Goal: Information Seeking & Learning: Learn about a topic

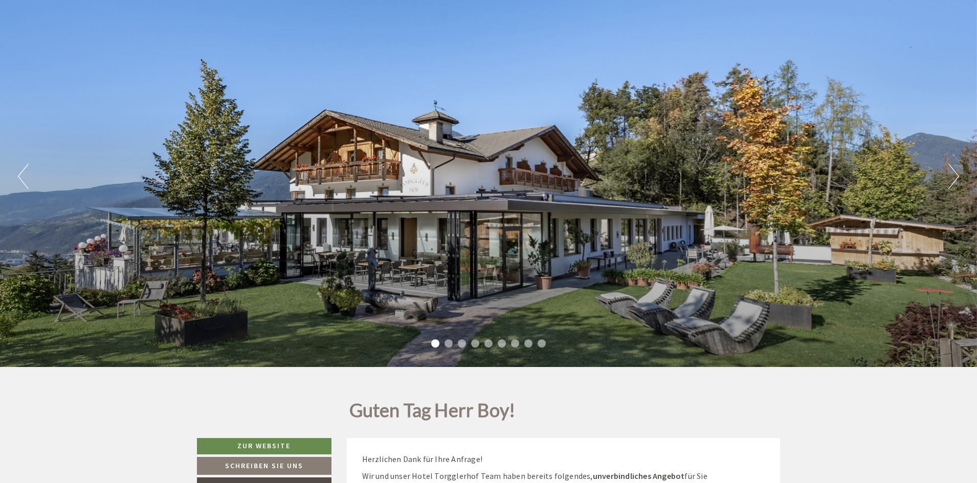
scroll to position [102, 0]
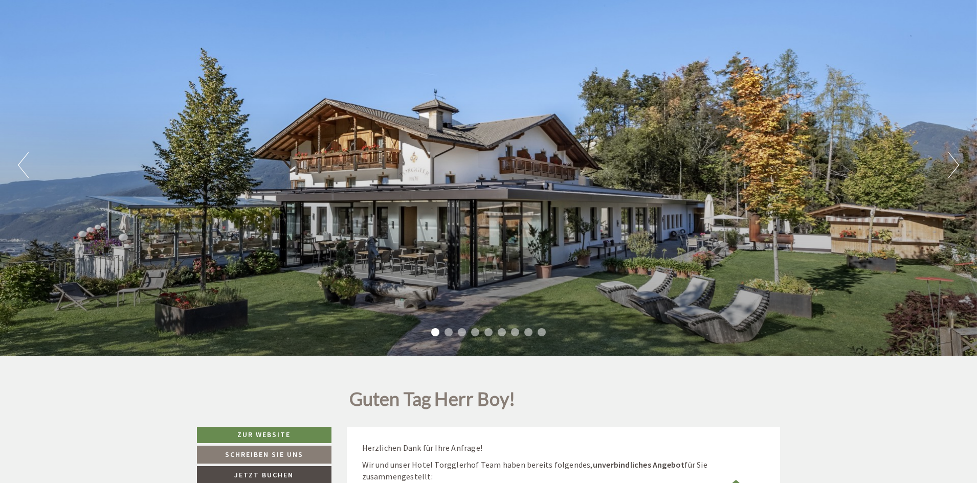
click at [953, 163] on button "Next" at bounding box center [953, 165] width 11 height 26
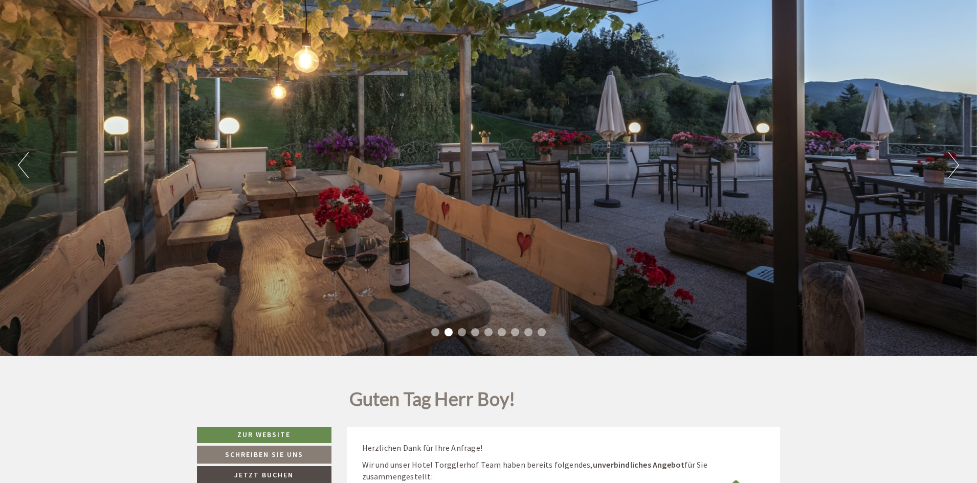
click at [953, 163] on button "Next" at bounding box center [953, 165] width 11 height 26
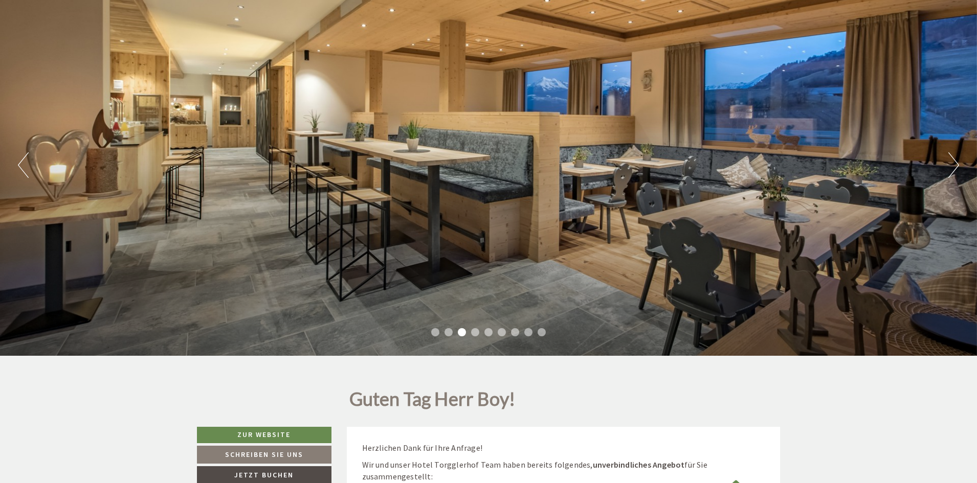
click at [954, 163] on button "Next" at bounding box center [953, 165] width 11 height 26
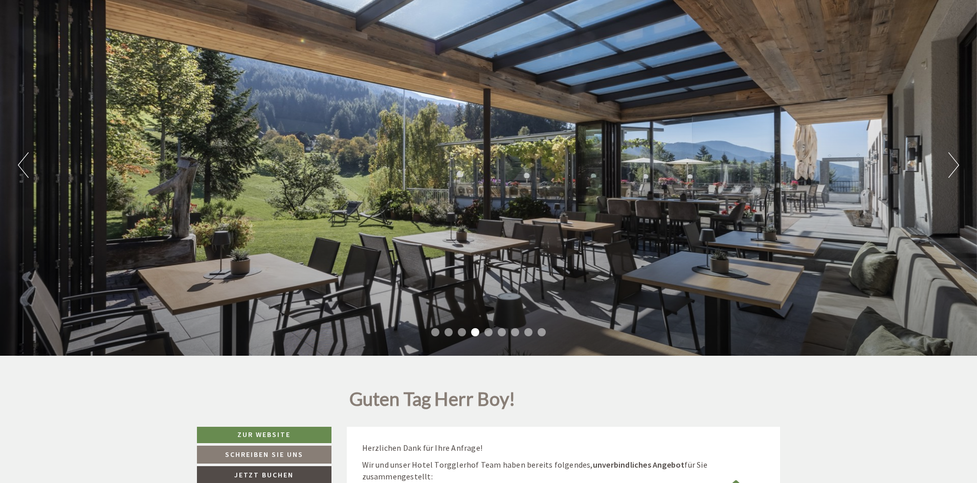
click at [954, 163] on button "Next" at bounding box center [953, 165] width 11 height 26
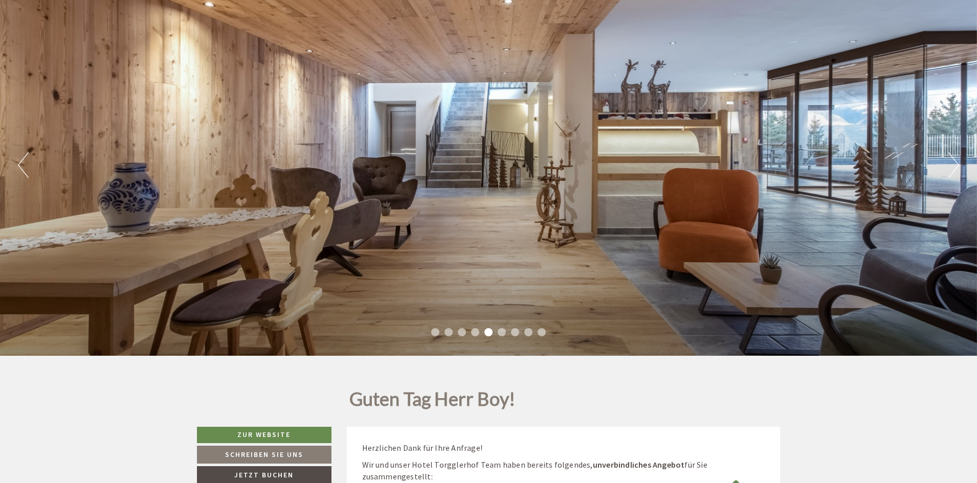
click at [954, 163] on button "Next" at bounding box center [953, 165] width 11 height 26
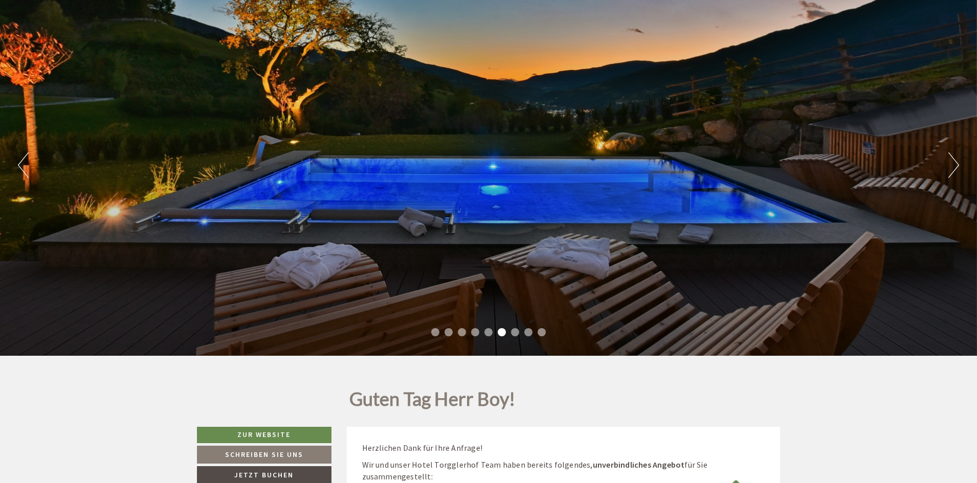
click at [944, 160] on div "Previous Next 1 2 3 4 5 6 7 8 9" at bounding box center [488, 165] width 977 height 382
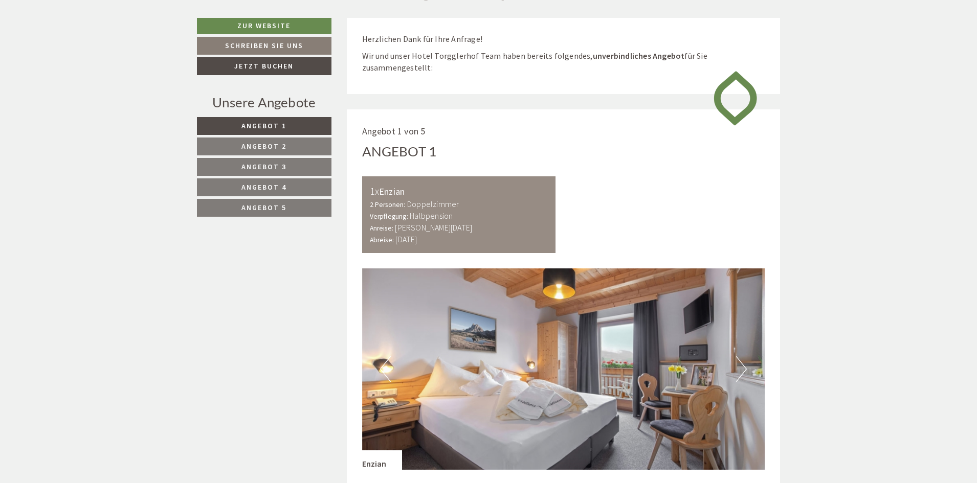
click at [289, 212] on link "Angebot 5" at bounding box center [264, 208] width 135 height 18
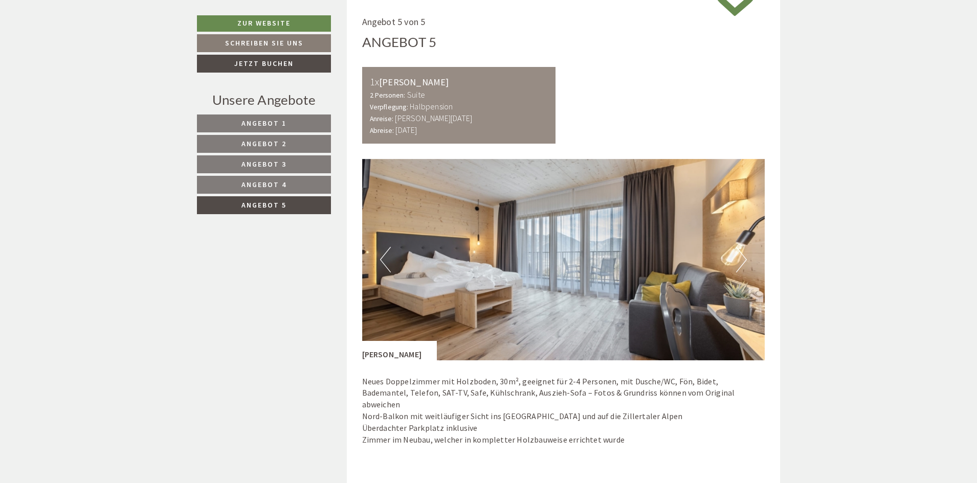
click at [298, 186] on link "Angebot 4" at bounding box center [264, 185] width 134 height 18
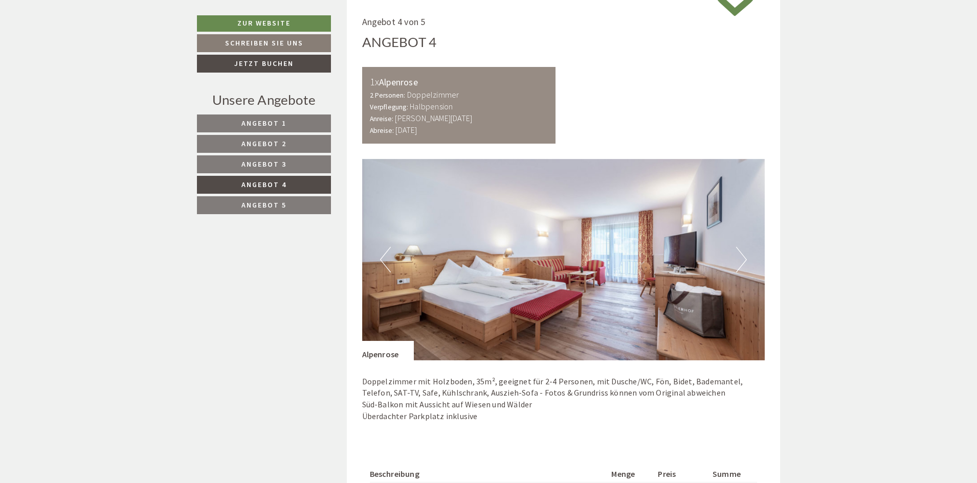
click at [293, 164] on link "Angebot 3" at bounding box center [264, 165] width 134 height 18
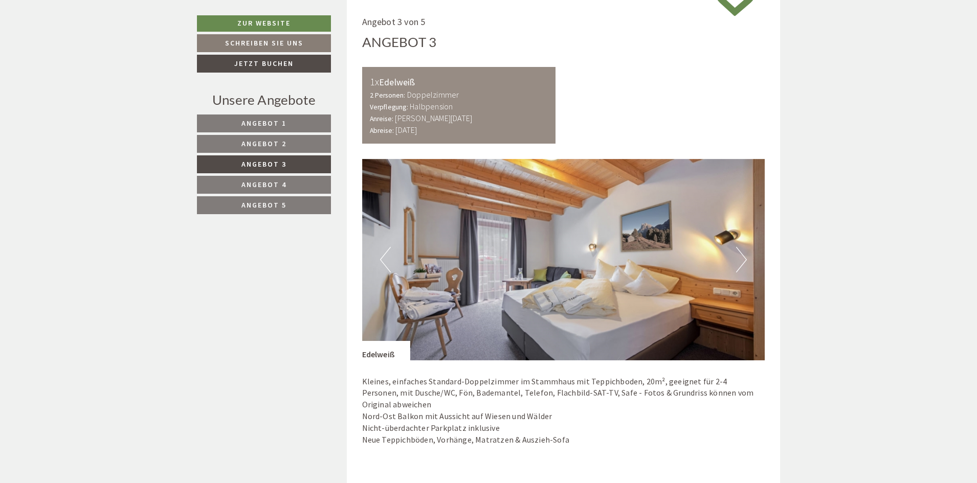
click at [286, 147] on span "Angebot 2" at bounding box center [263, 143] width 45 height 9
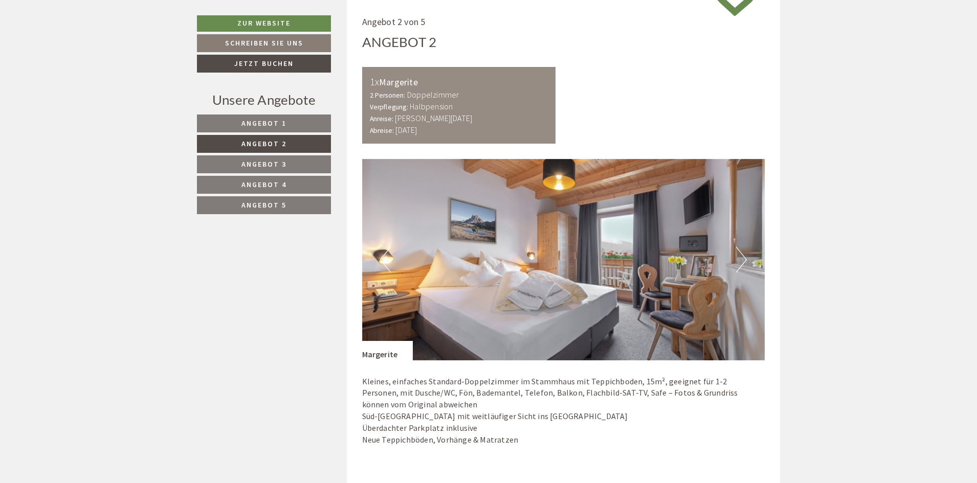
click at [290, 205] on link "Angebot 5" at bounding box center [264, 205] width 134 height 18
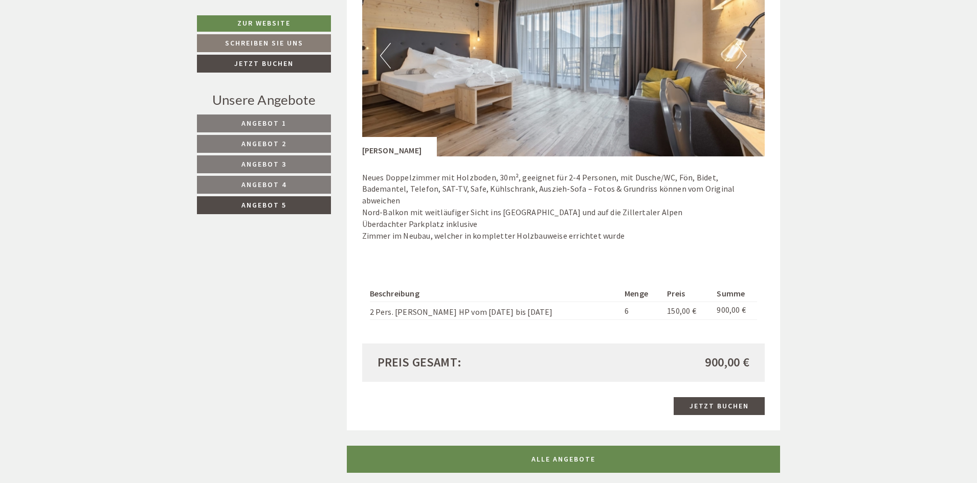
scroll to position [723, 0]
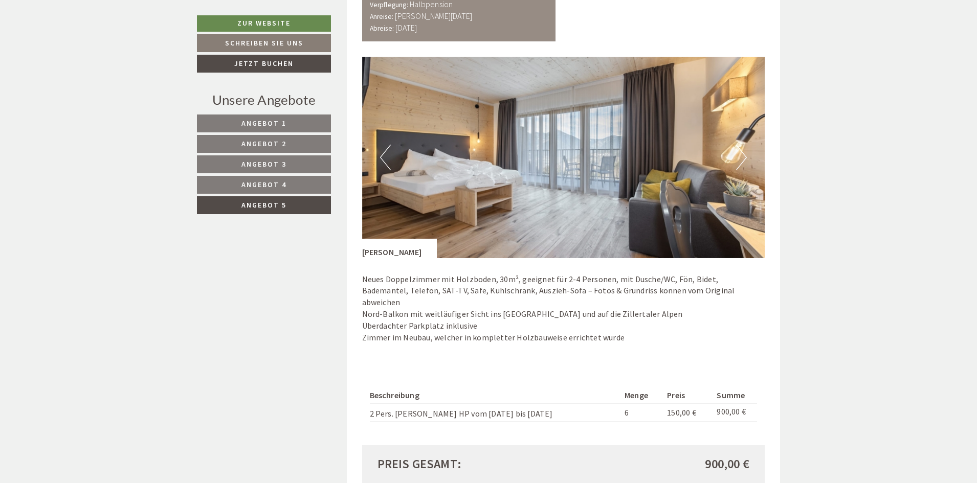
click at [744, 159] on button "Next" at bounding box center [741, 158] width 11 height 26
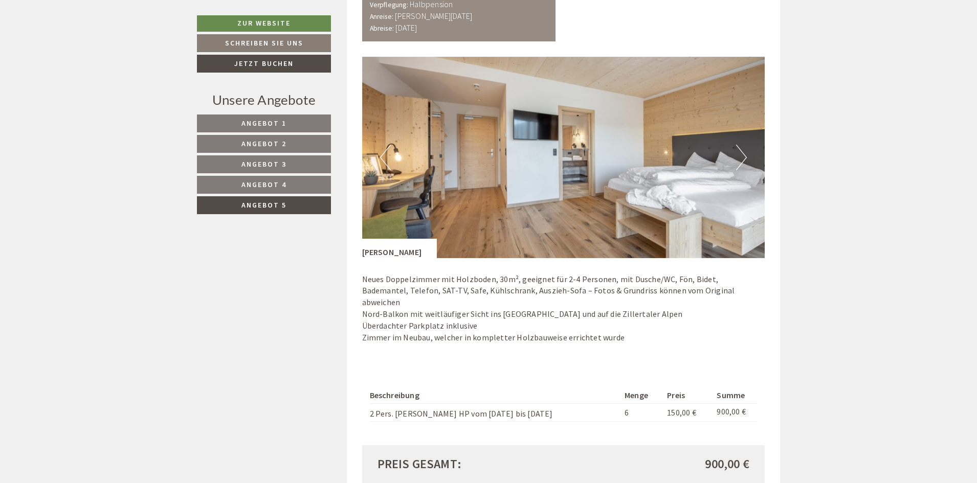
click at [744, 159] on button "Next" at bounding box center [741, 158] width 11 height 26
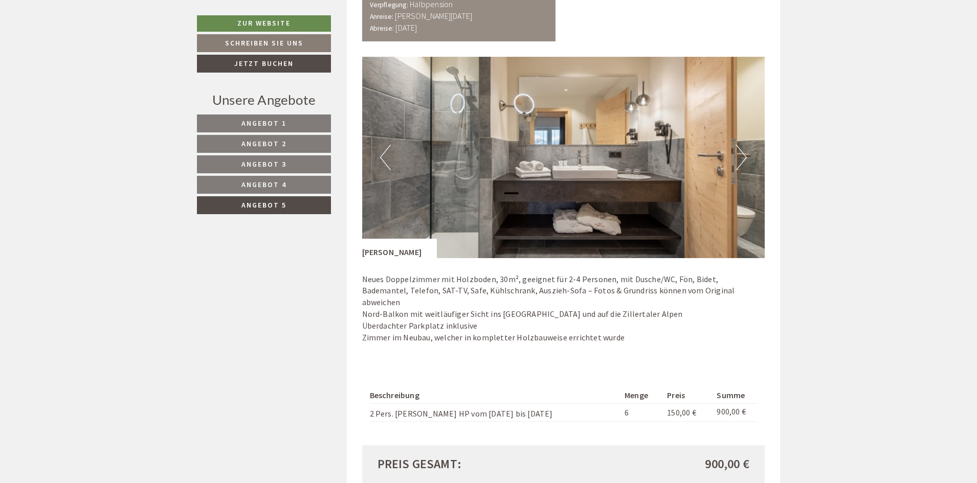
click at [744, 159] on button "Next" at bounding box center [741, 158] width 11 height 26
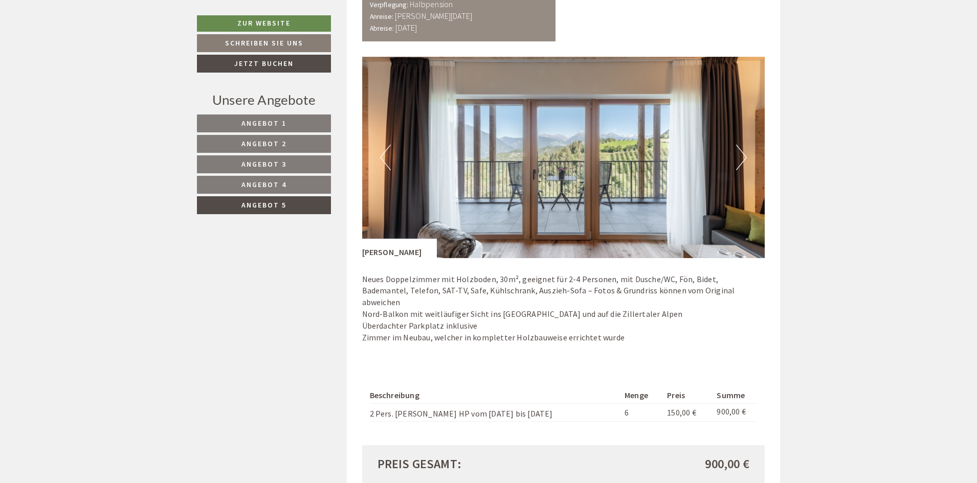
click at [744, 159] on button "Next" at bounding box center [741, 158] width 11 height 26
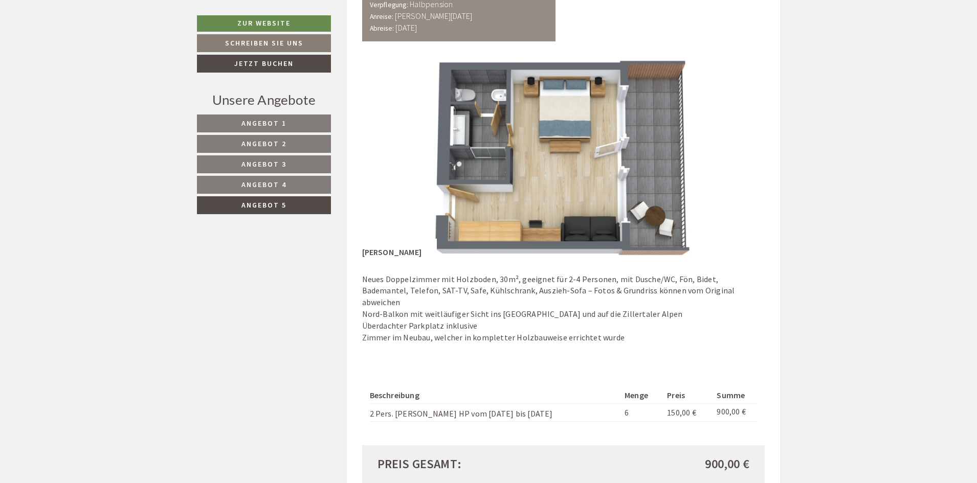
click at [744, 159] on button "Next" at bounding box center [741, 158] width 11 height 26
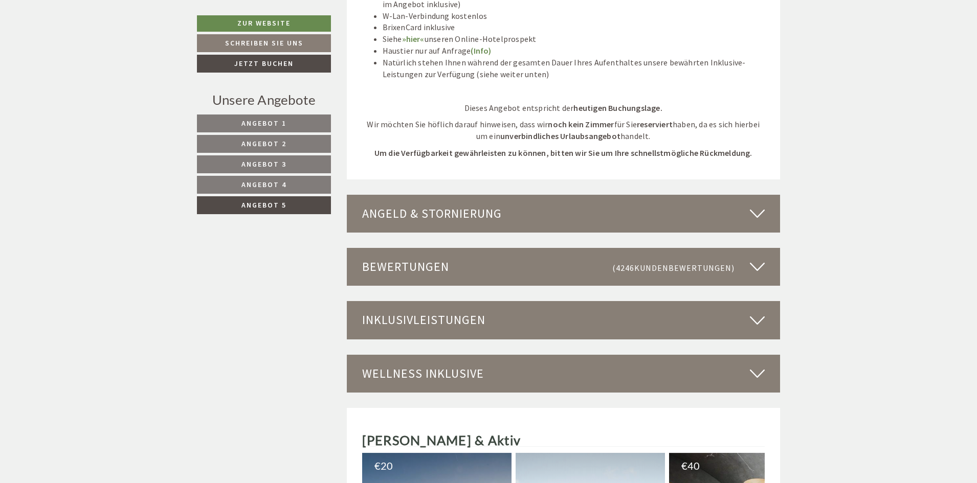
scroll to position [1388, 0]
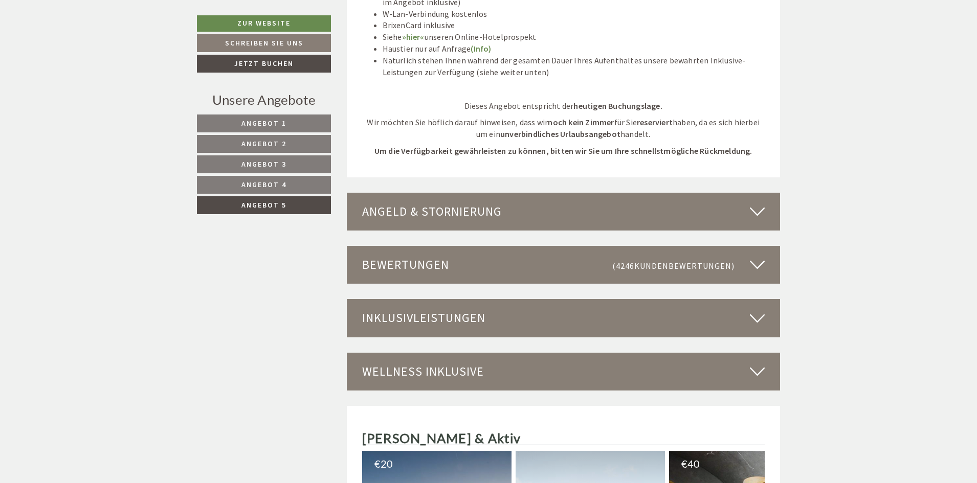
click at [750, 310] on icon at bounding box center [757, 318] width 15 height 17
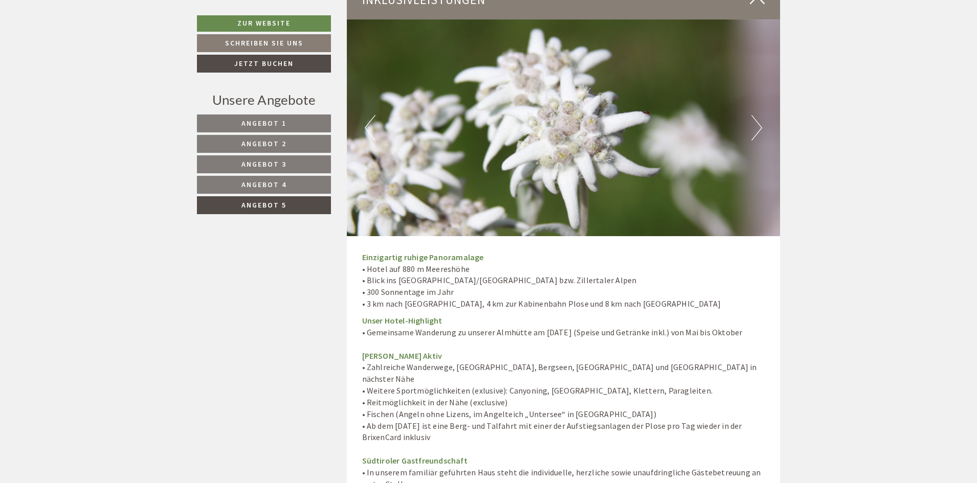
scroll to position [1798, 0]
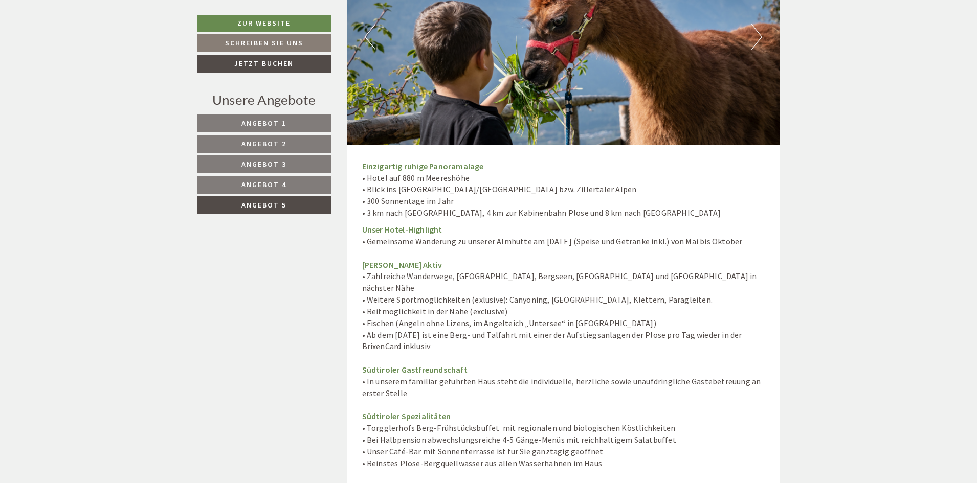
drag, startPoint x: 371, startPoint y: 312, endPoint x: 746, endPoint y: 318, distance: 375.0
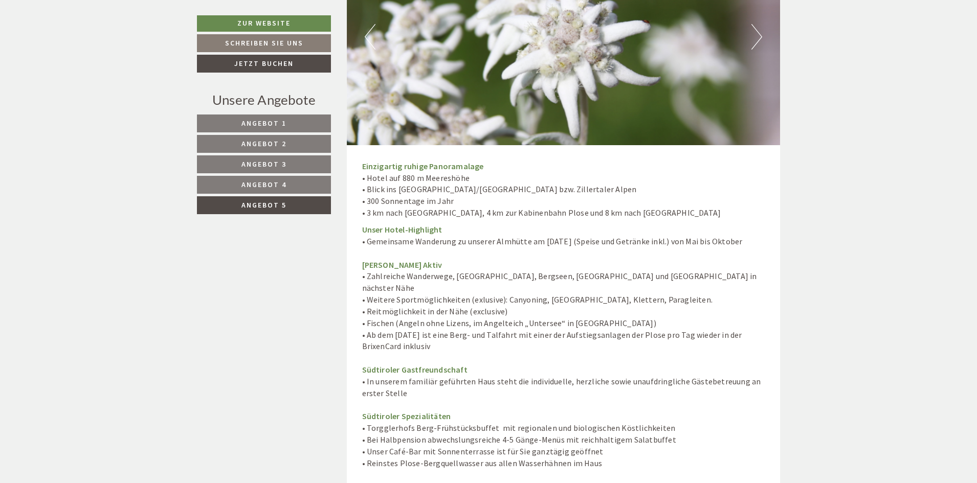
drag, startPoint x: 360, startPoint y: 311, endPoint x: 577, endPoint y: 324, distance: 217.8
click at [577, 324] on div "Einzigartig ruhige Panoramalage • Hotel auf 880 m Meereshöhe • Blick ins Eisack…" at bounding box center [564, 463] width 434 height 637
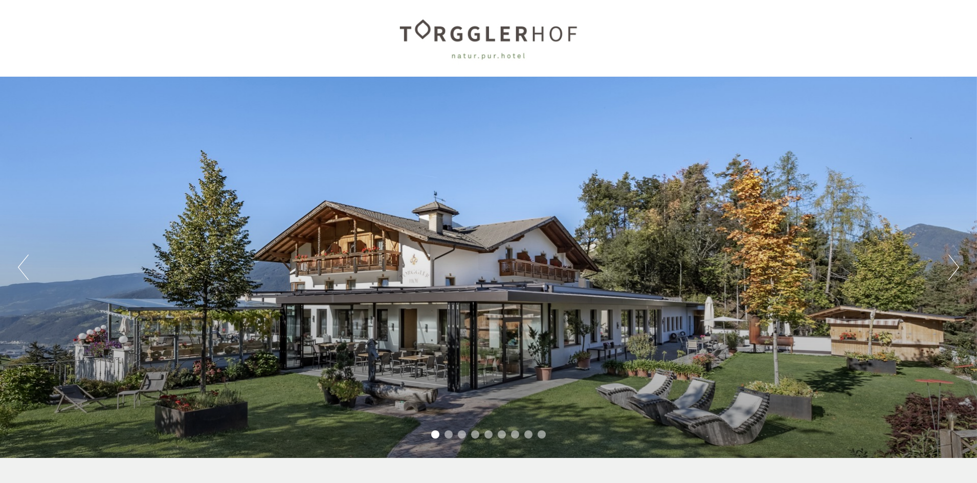
scroll to position [157, 0]
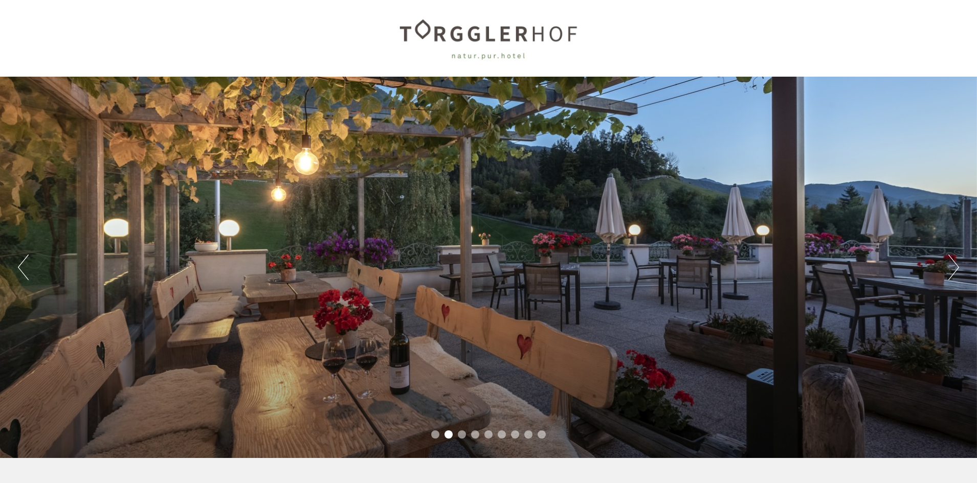
click at [448, 434] on li "2" at bounding box center [449, 435] width 8 height 8
click at [957, 270] on button "Next" at bounding box center [953, 268] width 11 height 26
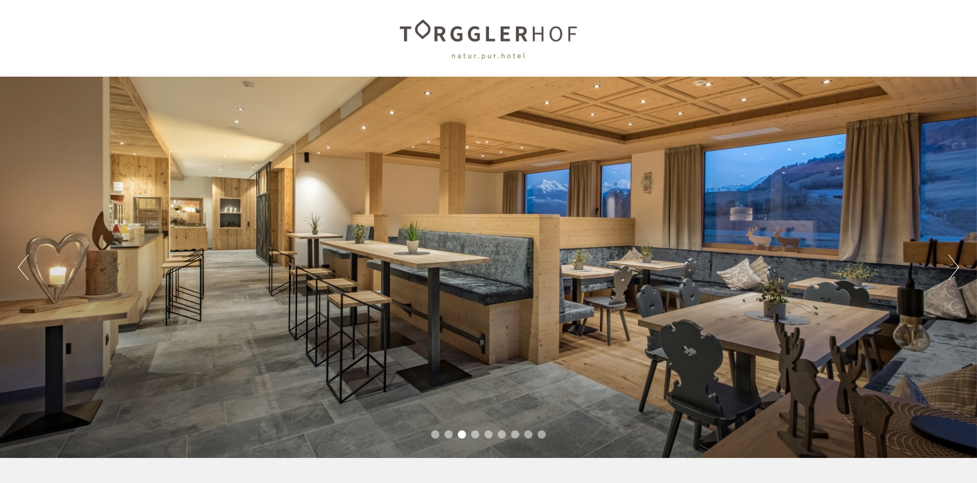
click at [955, 269] on button "Next" at bounding box center [953, 268] width 11 height 26
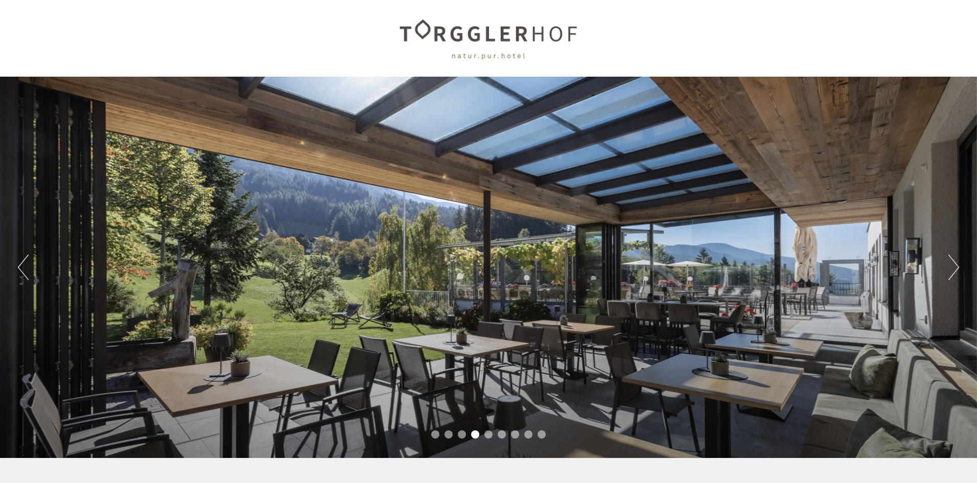
click at [953, 269] on button "Next" at bounding box center [953, 268] width 11 height 26
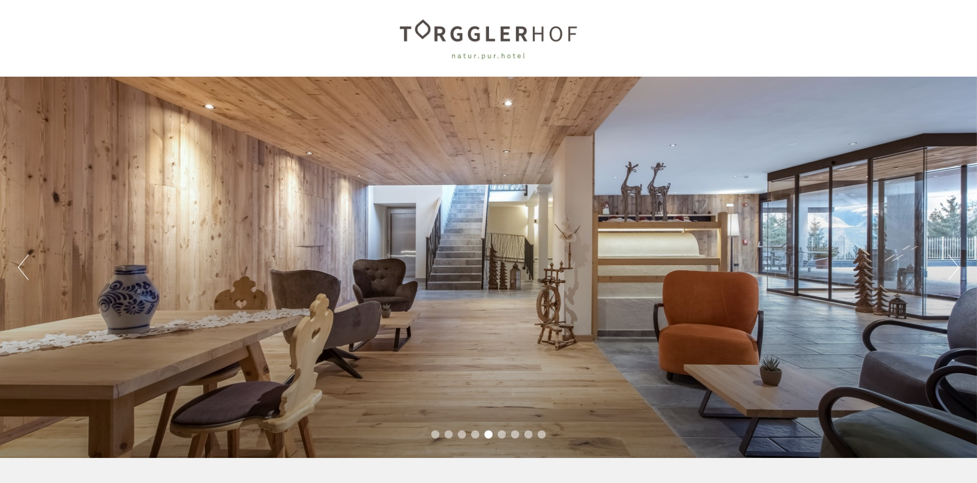
click at [953, 269] on button "Next" at bounding box center [953, 268] width 11 height 26
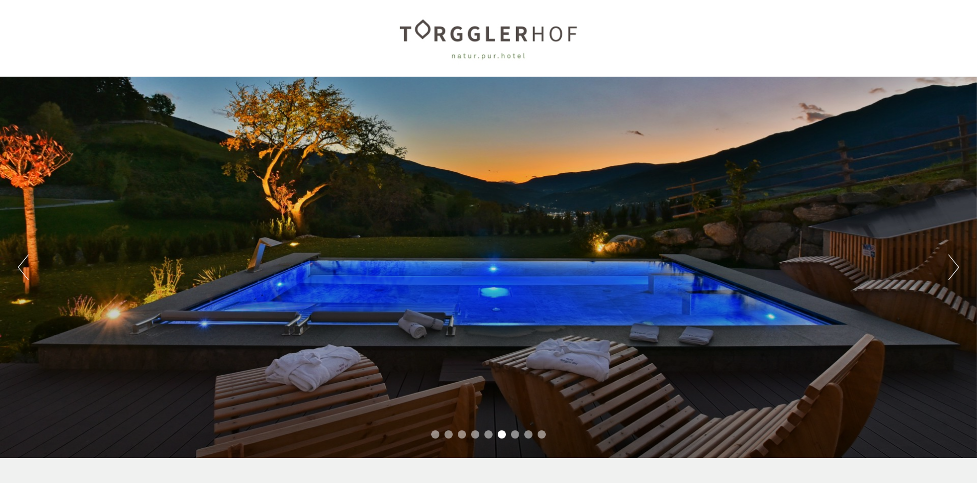
click at [953, 269] on button "Next" at bounding box center [953, 268] width 11 height 26
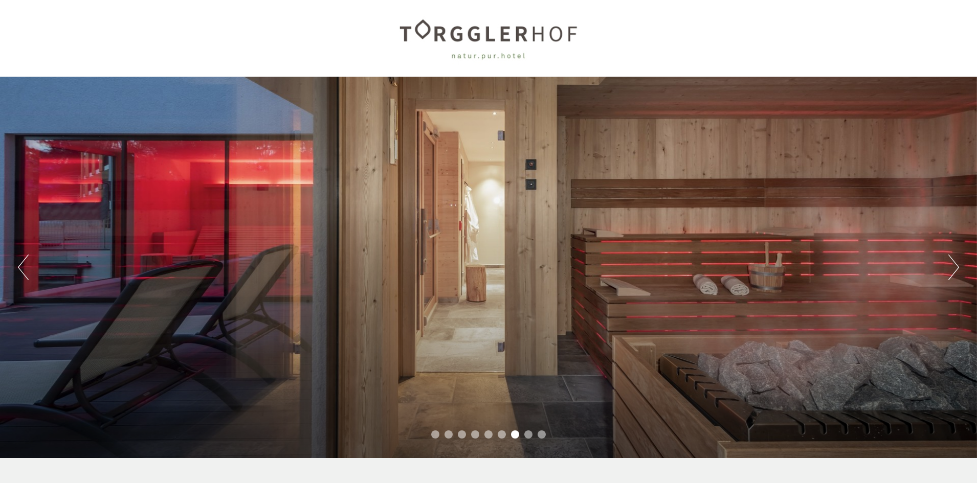
click at [952, 269] on button "Next" at bounding box center [953, 268] width 11 height 26
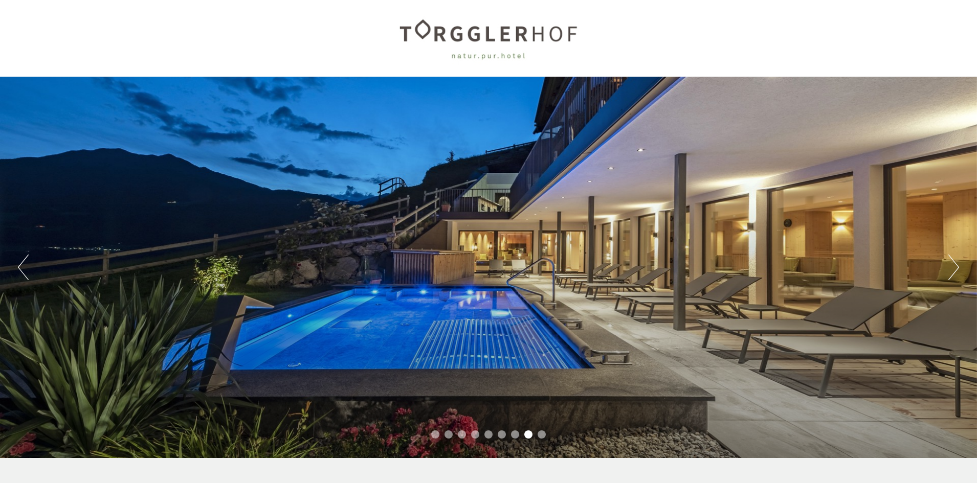
click at [952, 269] on button "Next" at bounding box center [953, 268] width 11 height 26
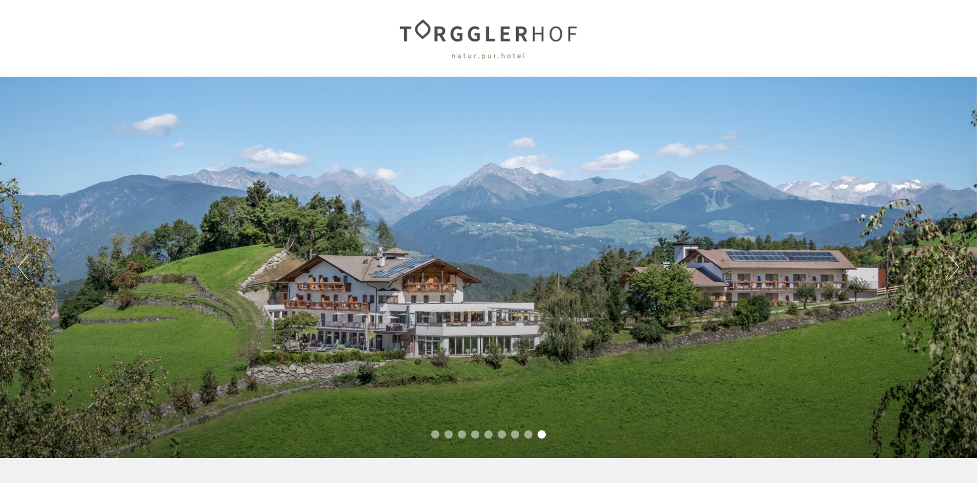
click at [952, 269] on button "Next" at bounding box center [953, 268] width 11 height 26
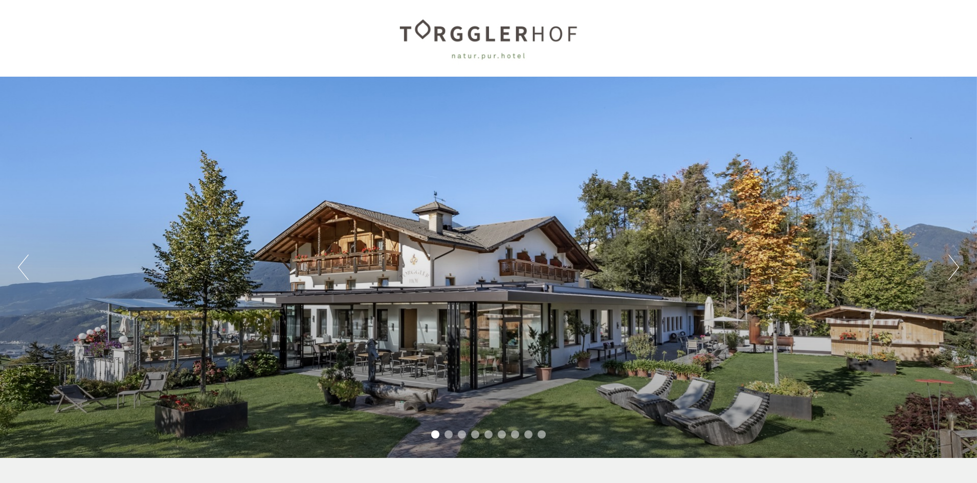
click at [952, 269] on button "Next" at bounding box center [953, 268] width 11 height 26
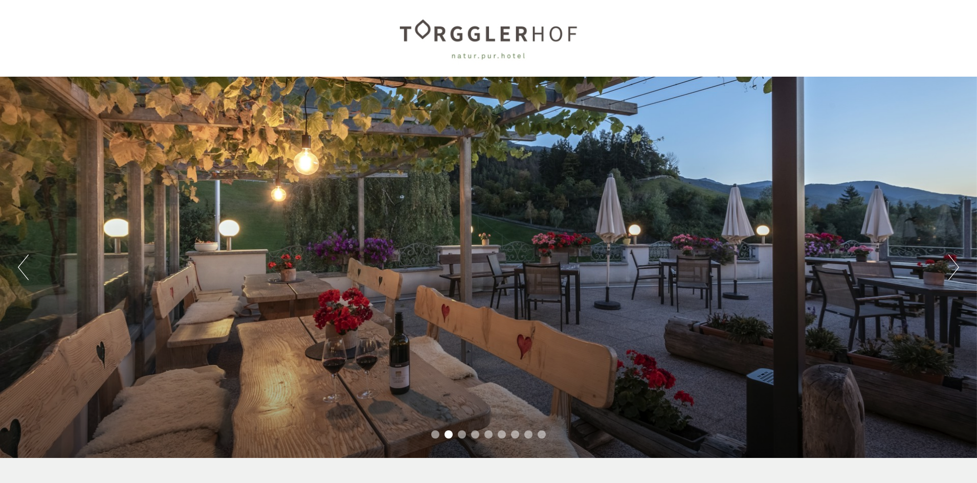
click at [952, 269] on button "Next" at bounding box center [953, 268] width 11 height 26
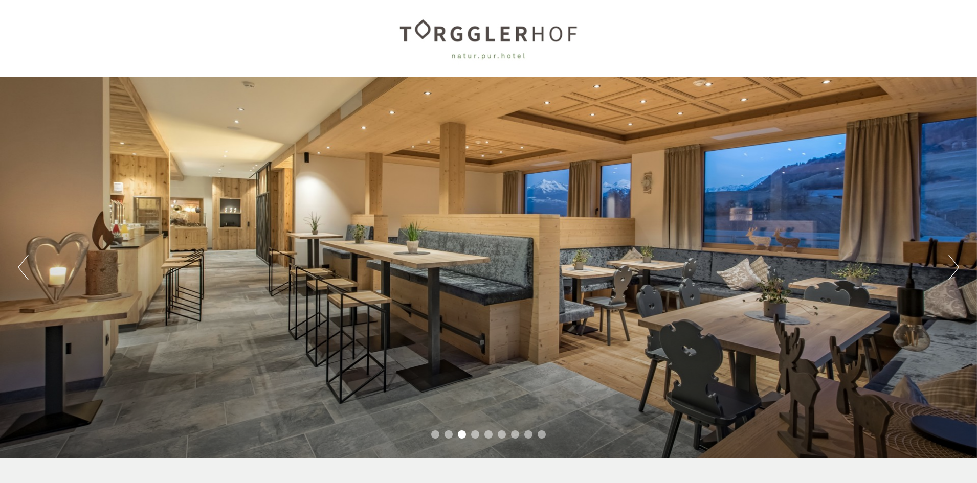
click at [952, 269] on button "Next" at bounding box center [953, 268] width 11 height 26
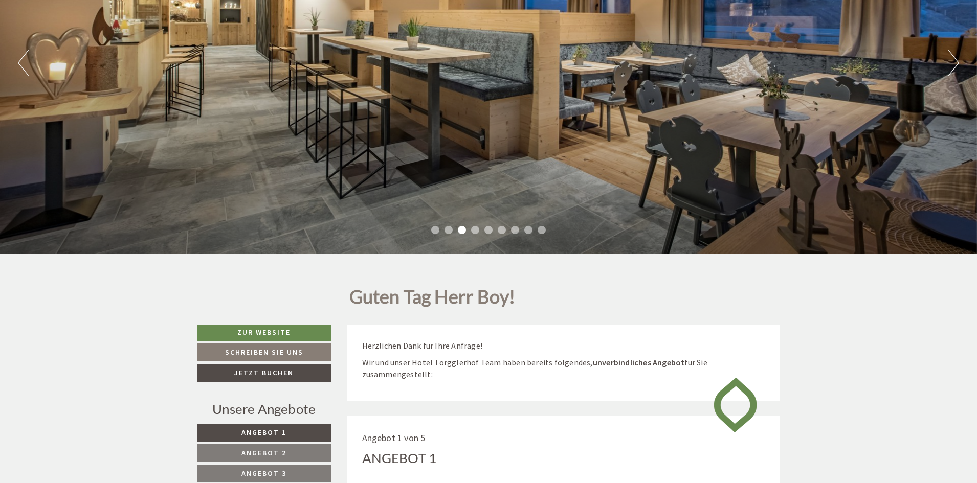
scroll to position [460, 0]
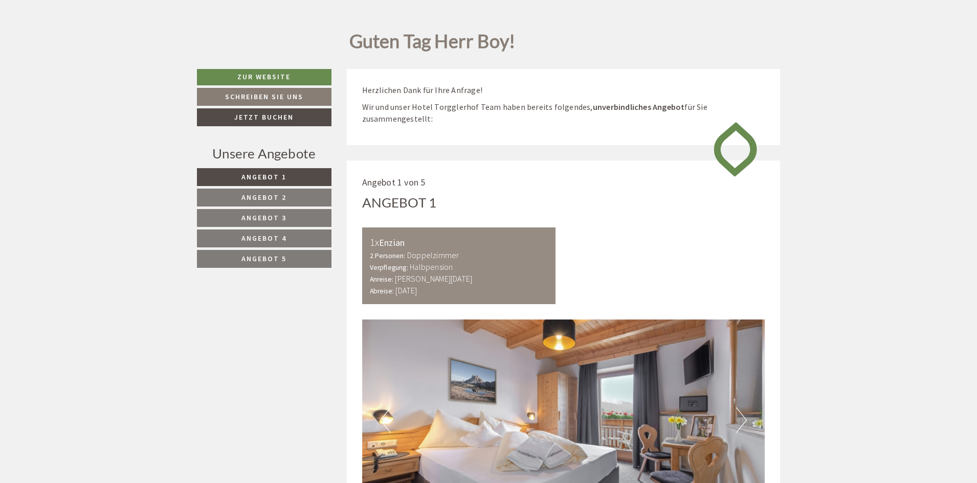
click at [283, 259] on span "Angebot 5" at bounding box center [263, 258] width 45 height 9
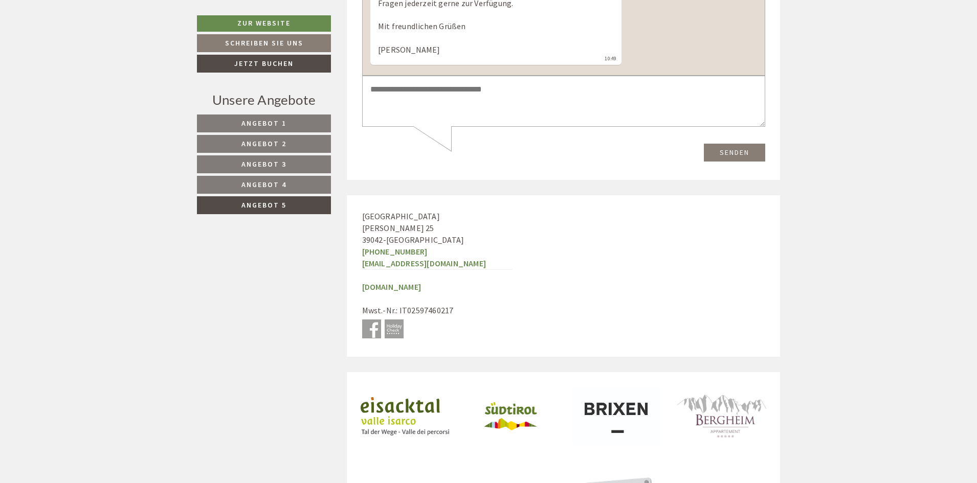
scroll to position [2514, 0]
